Goal: Information Seeking & Learning: Learn about a topic

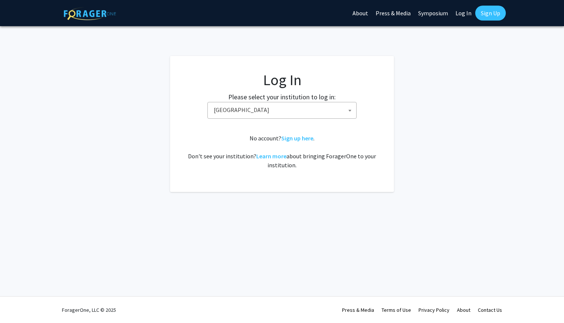
click at [313, 106] on span "[GEOGRAPHIC_DATA]" at bounding box center [283, 109] width 145 height 15
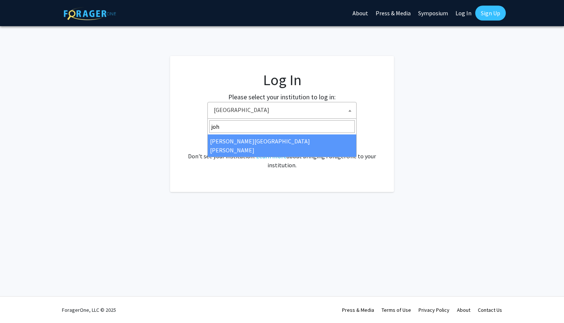
type input "[PERSON_NAME]"
select select "1"
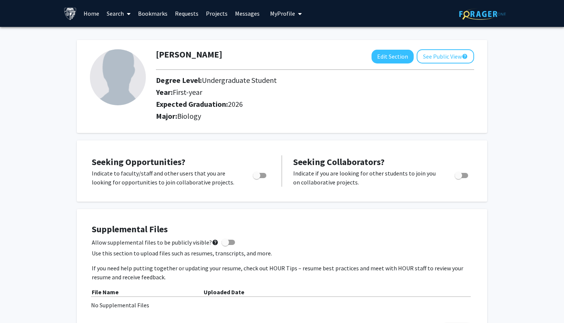
click at [216, 14] on link "Projects" at bounding box center [216, 13] width 29 height 26
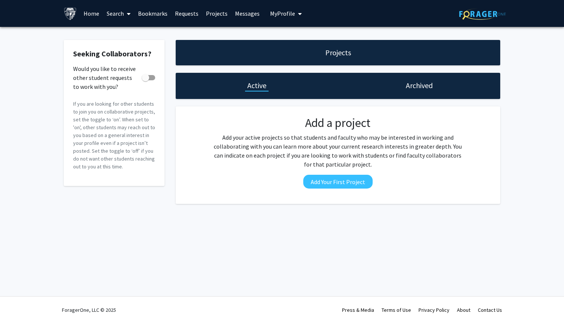
click at [95, 17] on link "Home" at bounding box center [91, 13] width 23 height 26
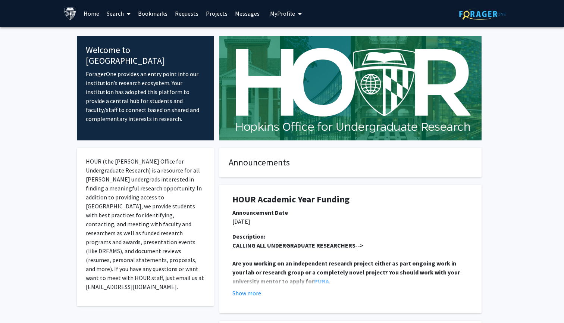
click at [117, 11] on link "Search" at bounding box center [118, 13] width 31 height 26
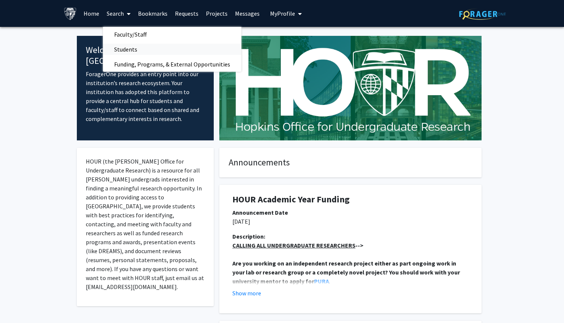
click at [139, 48] on span "Students" at bounding box center [126, 49] width 46 height 15
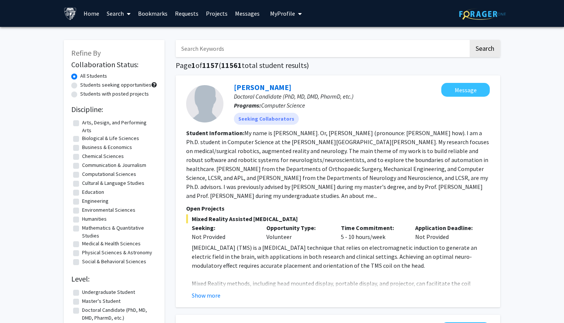
click at [127, 15] on icon at bounding box center [129, 14] width 4 height 6
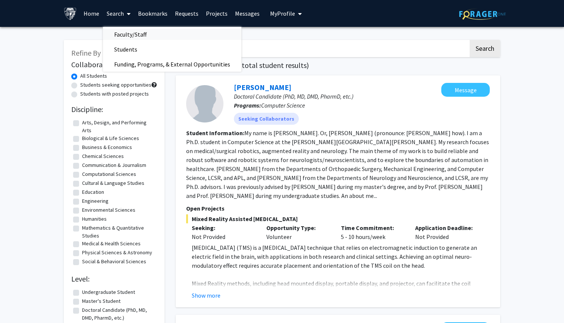
click at [141, 38] on span "Faculty/Staff" at bounding box center [130, 34] width 55 height 15
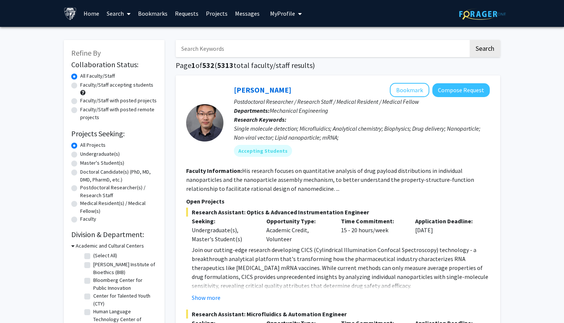
click at [80, 87] on label "Faculty/Staff accepting students" at bounding box center [116, 85] width 73 height 8
click at [80, 86] on input "Faculty/Staff accepting students" at bounding box center [82, 83] width 5 height 5
radio input "true"
click at [80, 155] on label "Undergraduate(s)" at bounding box center [100, 154] width 40 height 8
click at [80, 155] on input "Undergraduate(s)" at bounding box center [82, 152] width 5 height 5
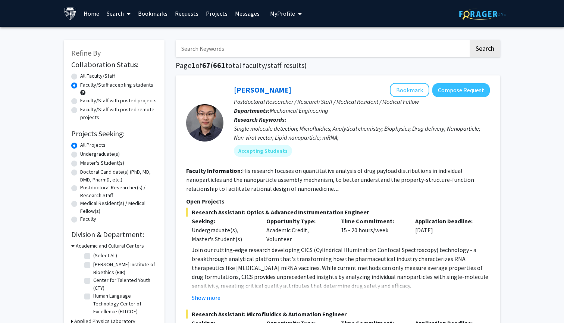
radio input "true"
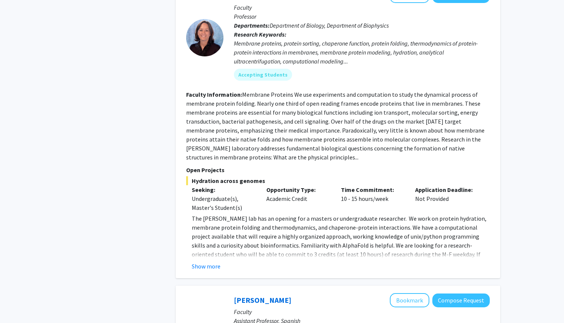
scroll to position [846, 0]
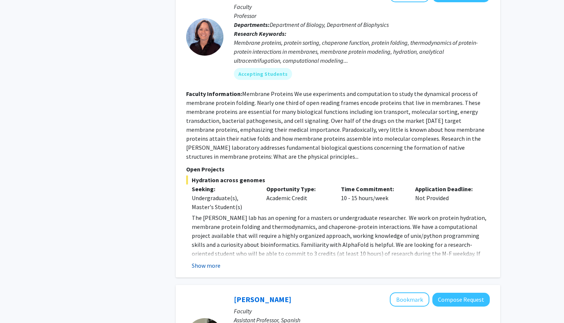
click at [206, 261] on button "Show more" at bounding box center [206, 265] width 29 height 9
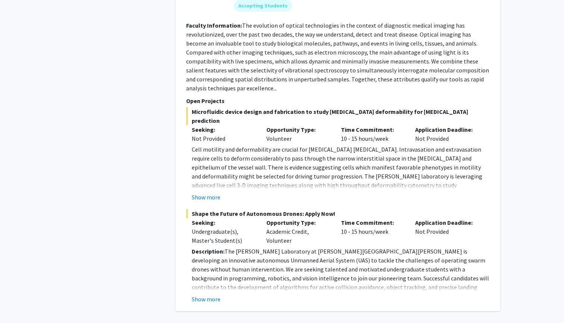
scroll to position [3279, 0]
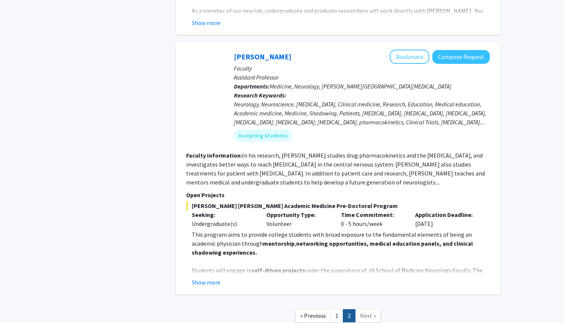
scroll to position [603, 0]
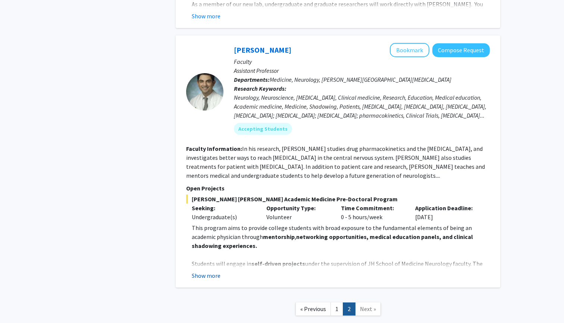
click at [211, 271] on button "Show more" at bounding box center [206, 275] width 29 height 9
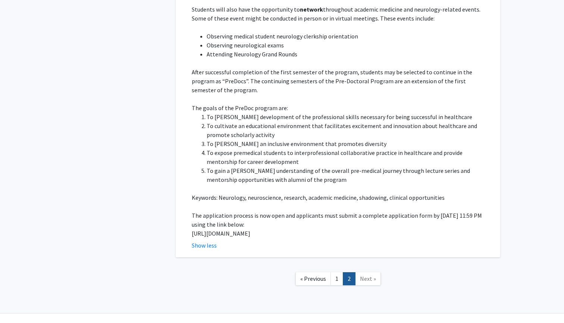
scroll to position [946, 0]
click at [372, 275] on span "Next »" at bounding box center [368, 278] width 16 height 7
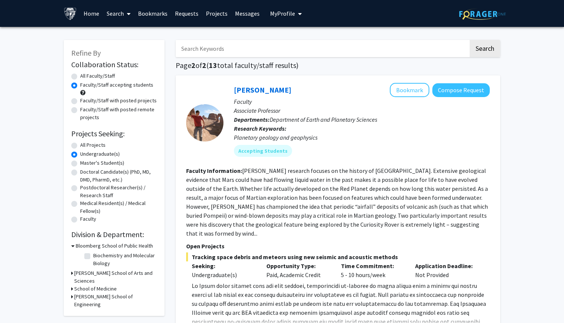
scroll to position [0, 0]
click at [80, 104] on label "Faculty/Staff with posted projects" at bounding box center [118, 101] width 76 height 8
click at [80, 101] on input "Faculty/Staff with posted projects" at bounding box center [82, 99] width 5 height 5
radio input "true"
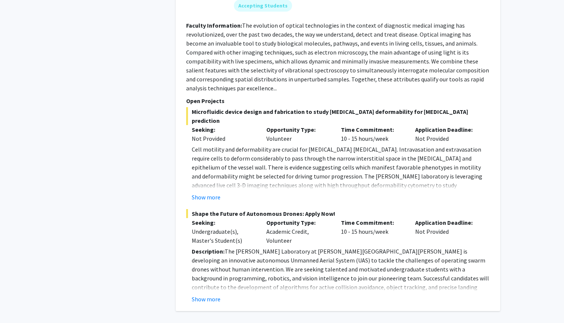
scroll to position [3189, 0]
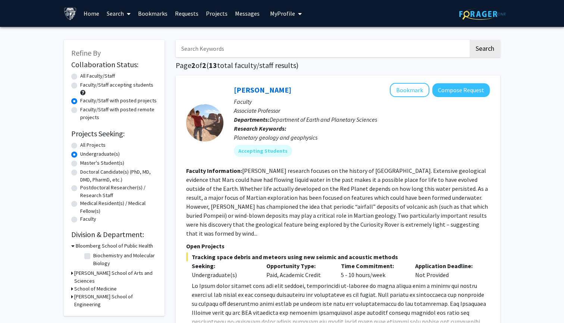
click at [86, 74] on label "All Faculty/Staff" at bounding box center [97, 76] width 35 height 8
click at [85, 74] on input "All Faculty/Staff" at bounding box center [82, 74] width 5 height 5
radio input "true"
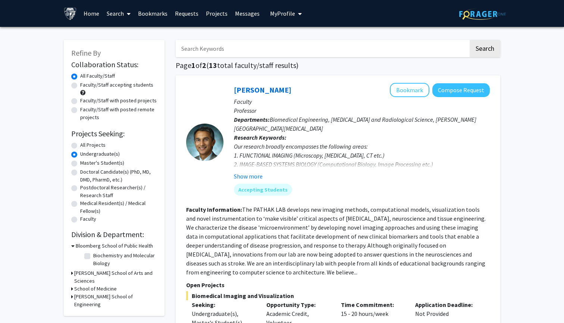
click at [81, 247] on h3 "Bloomberg School of Public Health" at bounding box center [114, 246] width 77 height 8
click at [92, 256] on h3 "[PERSON_NAME] School of Arts and Sciences" at bounding box center [115, 258] width 83 height 16
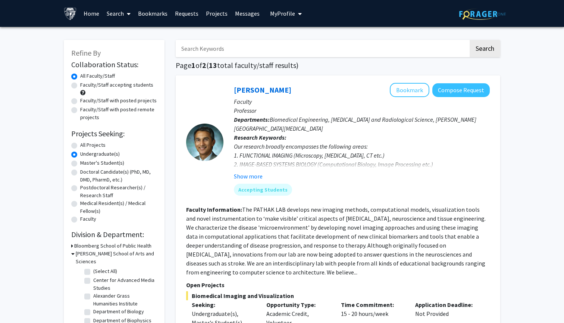
click at [94, 254] on h3 "[PERSON_NAME] School of Arts and Sciences" at bounding box center [116, 258] width 81 height 16
click at [91, 265] on h3 "School of Medicine" at bounding box center [95, 269] width 43 height 8
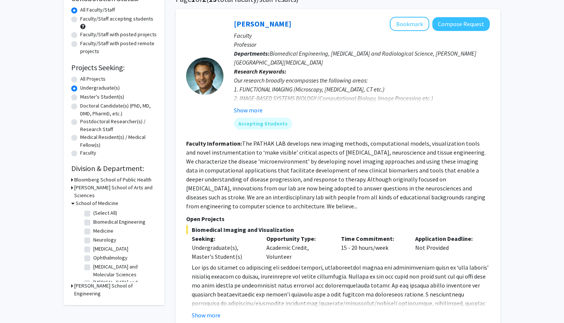
click at [93, 209] on label "(Select All)" at bounding box center [105, 213] width 24 height 8
click at [93, 209] on input "(Select All)" at bounding box center [95, 211] width 5 height 5
checkbox input "true"
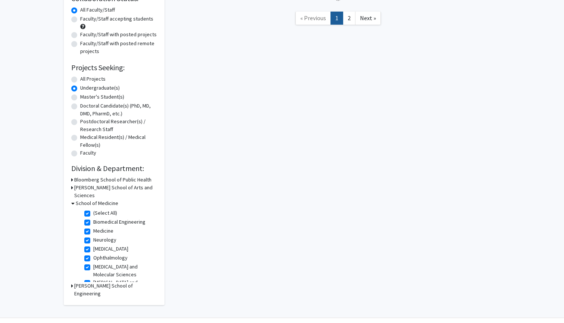
checkbox input "true"
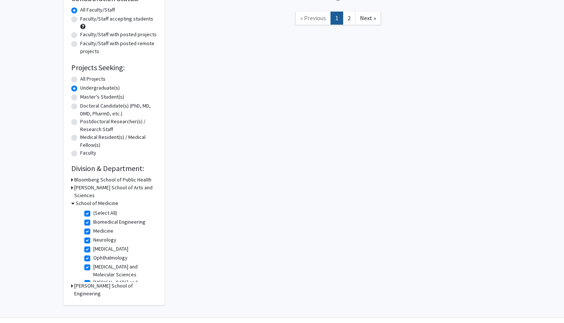
checkbox input "true"
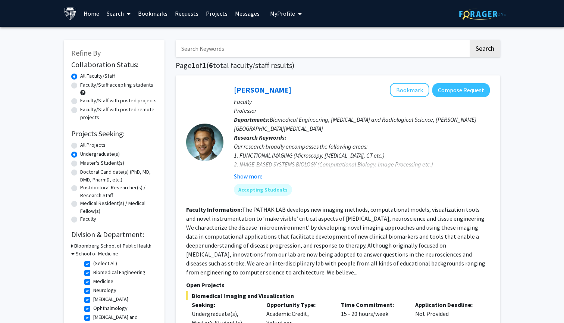
click at [81, 248] on h3 "Bloomberg School of Public Health" at bounding box center [112, 246] width 77 height 8
click at [91, 257] on fg-checkbox "Biochemistry and Molecular Biology Biochemistry and Molecular Biology" at bounding box center [119, 259] width 71 height 16
click at [93, 255] on label "Biochemistry and Molecular Biology" at bounding box center [124, 259] width 62 height 16
click at [93, 255] on input "Biochemistry and Molecular Biology" at bounding box center [95, 253] width 5 height 5
checkbox input "true"
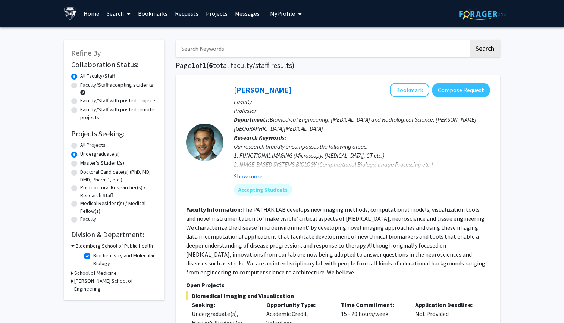
click at [93, 246] on h3 "Bloomberg School of Public Health" at bounding box center [114, 246] width 77 height 8
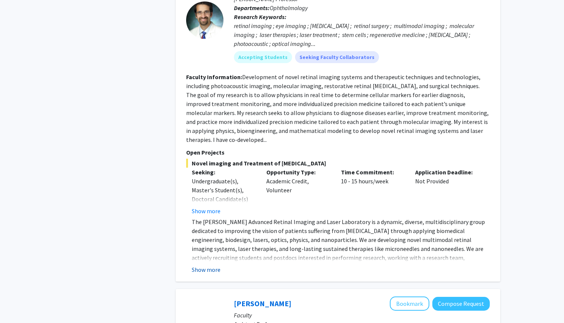
scroll to position [864, 0]
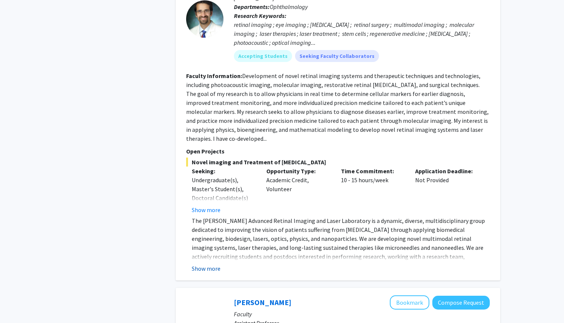
click at [215, 264] on button "Show more" at bounding box center [206, 268] width 29 height 9
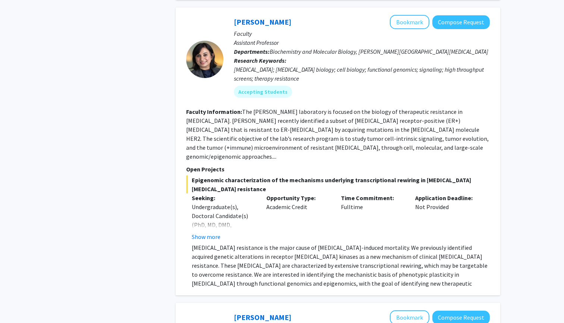
scroll to position [1430, 0]
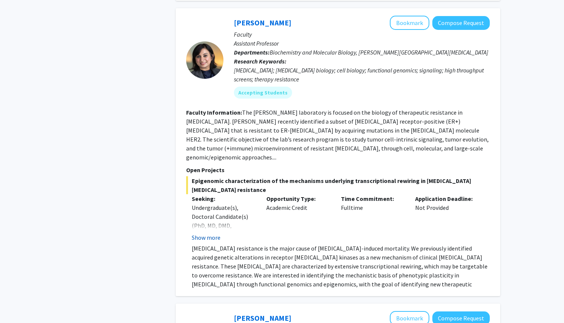
click at [208, 233] on button "Show more" at bounding box center [206, 237] width 29 height 9
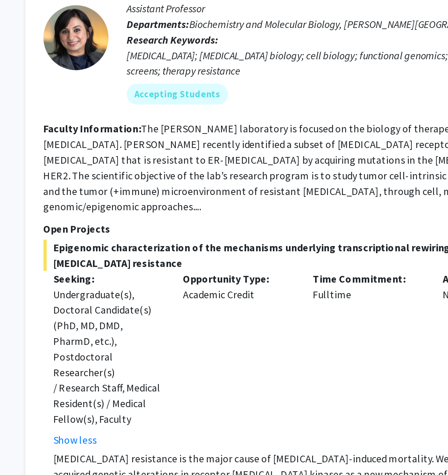
scroll to position [1322, 0]
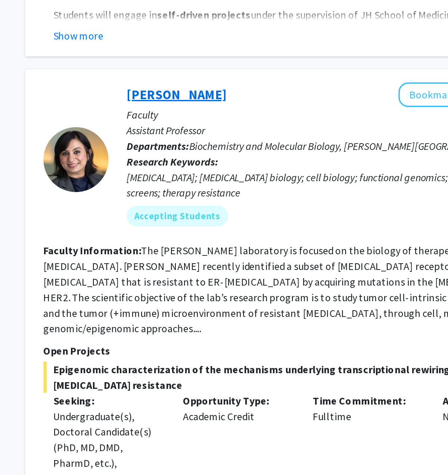
click at [176, 126] on link "[PERSON_NAME]" at bounding box center [204, 130] width 57 height 9
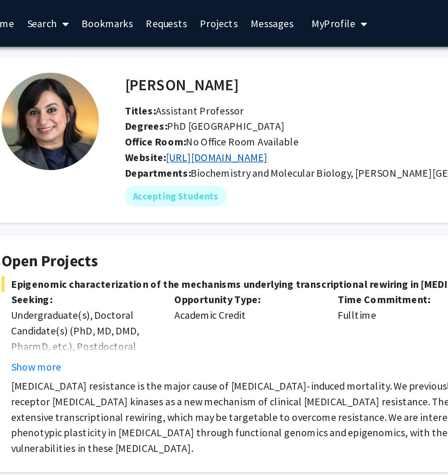
click at [132, 90] on link "[URL][DOMAIN_NAME]" at bounding box center [157, 90] width 59 height 7
click at [134, 92] on link "[URL][DOMAIN_NAME]" at bounding box center [157, 90] width 59 height 7
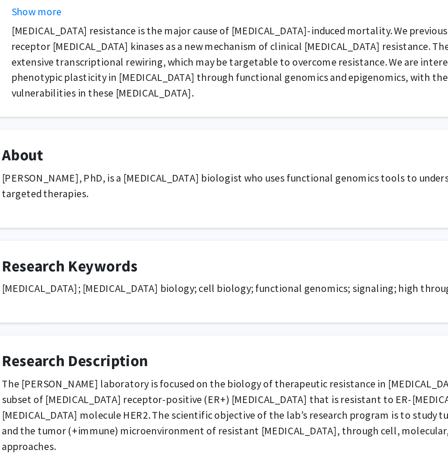
scroll to position [28, 0]
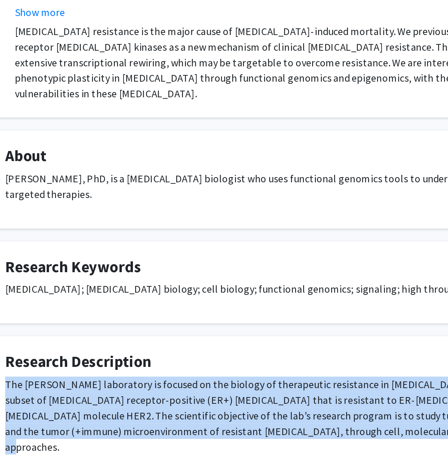
drag, startPoint x: 3, startPoint y: 203, endPoint x: 239, endPoint y: 263, distance: 243.3
click at [239, 263] on div "[PERSON_NAME] Bookmark Compose Request Titles: Assistant Professor Degrees: PhD…" at bounding box center [224, 237] width 448 height 477
copy p "The [PERSON_NAME] laboratory is focused on the biology of therapeutic resistanc…"
